Goal: Register for event/course

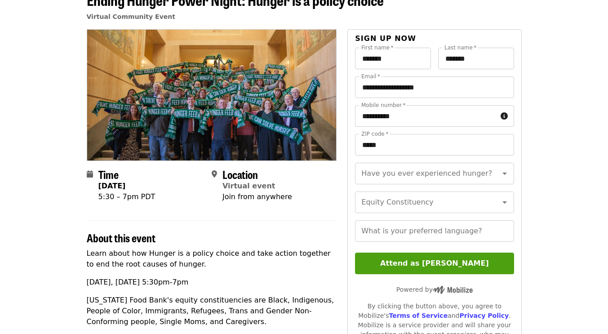
scroll to position [88, 0]
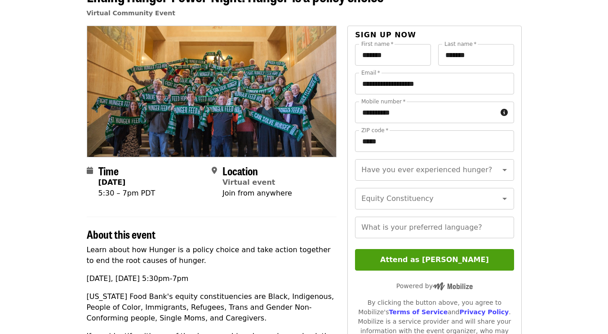
click at [86, 251] on div "Time [DATE] 5:30 – 7pm PDT Location Virtual event Join from anywhere About this…" at bounding box center [303, 339] width 449 height 626
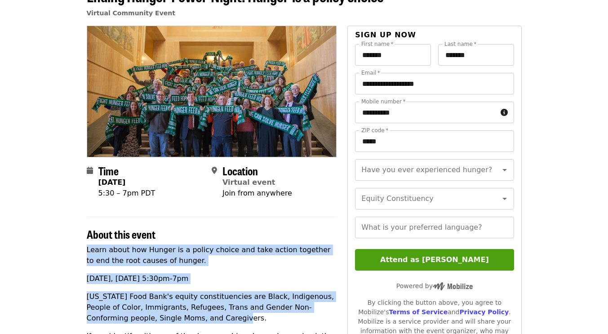
drag, startPoint x: 88, startPoint y: 250, endPoint x: 229, endPoint y: 321, distance: 158.2
copy div "Learn about how Hunger is a policy choice and take action together to end the r…"
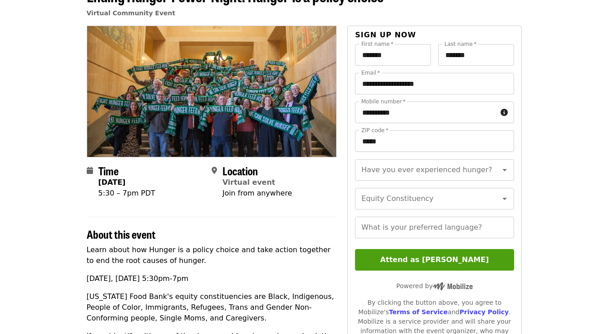
click at [295, 205] on section "Time [DATE] 5:30 – 7pm PDT Location Virtual event Join from anywhere" at bounding box center [212, 185] width 250 height 42
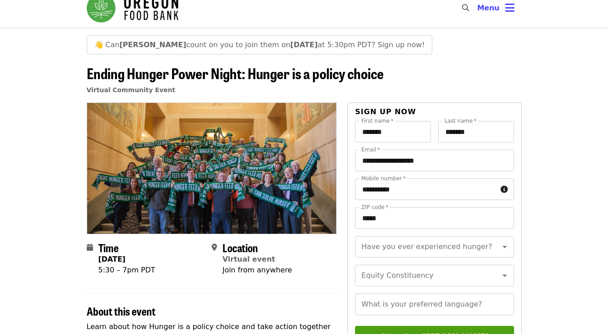
scroll to position [0, 0]
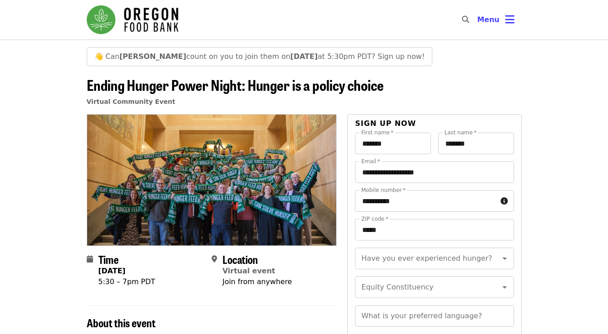
click at [146, 13] on img "Main navigation" at bounding box center [133, 19] width 92 height 29
